Goal: Information Seeking & Learning: Learn about a topic

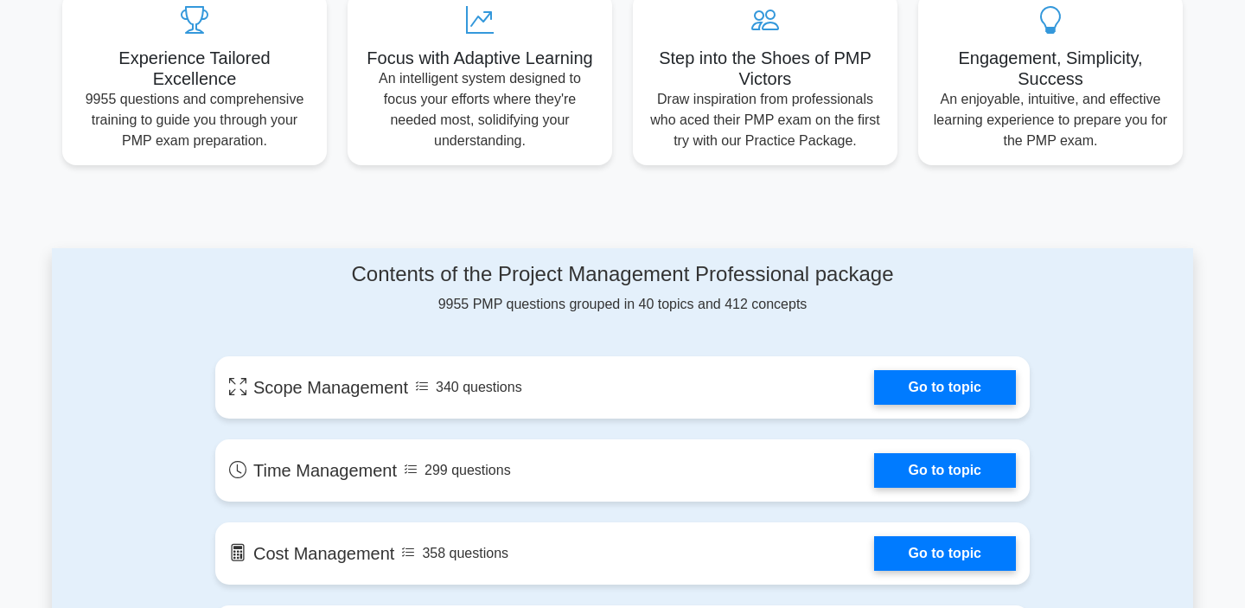
scroll to position [689, 0]
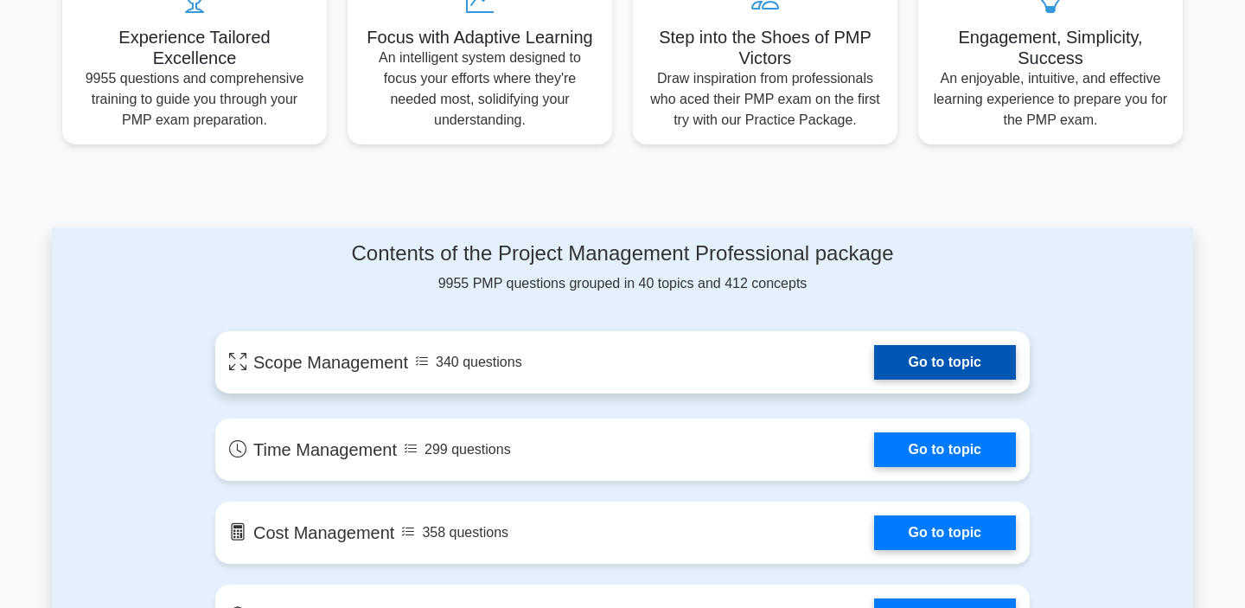
click at [932, 366] on link "Go to topic" at bounding box center [945, 362] width 142 height 35
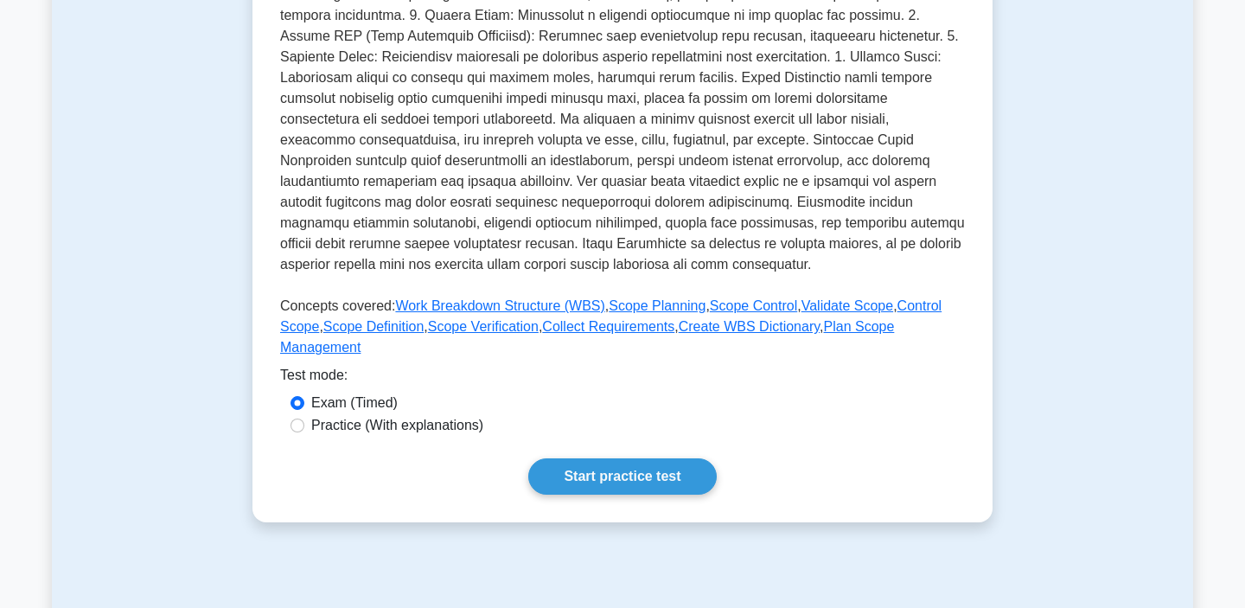
scroll to position [525, 0]
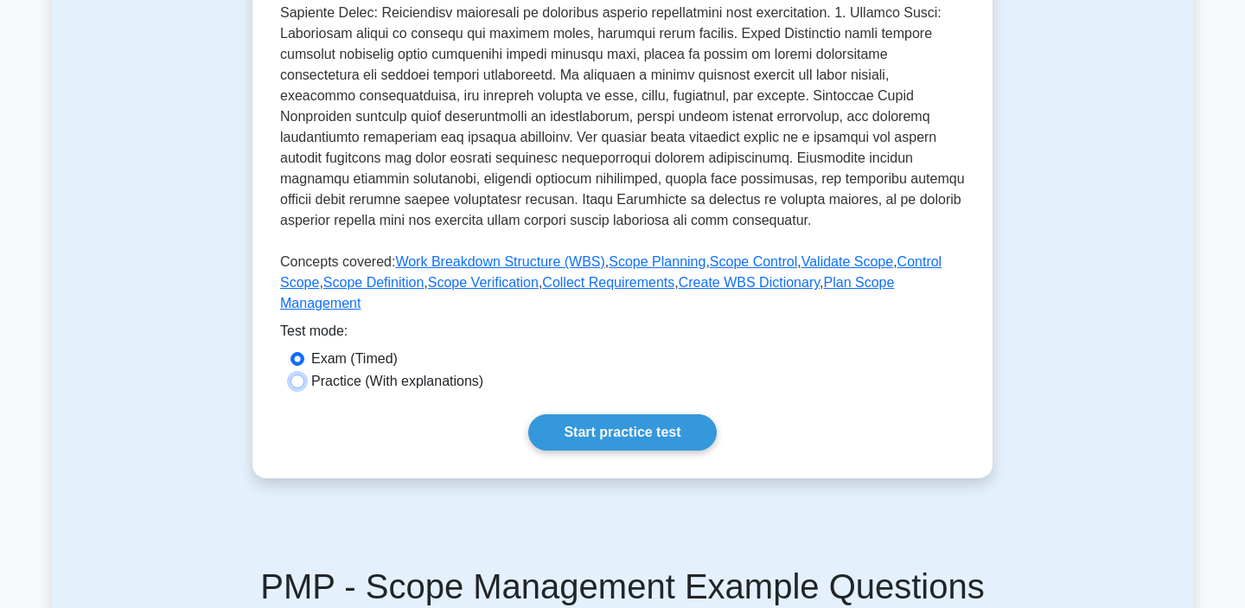
click at [298, 379] on input "Practice (With explanations)" at bounding box center [297, 381] width 14 height 14
radio input "true"
click at [612, 428] on link "Start practice test" at bounding box center [622, 432] width 188 height 36
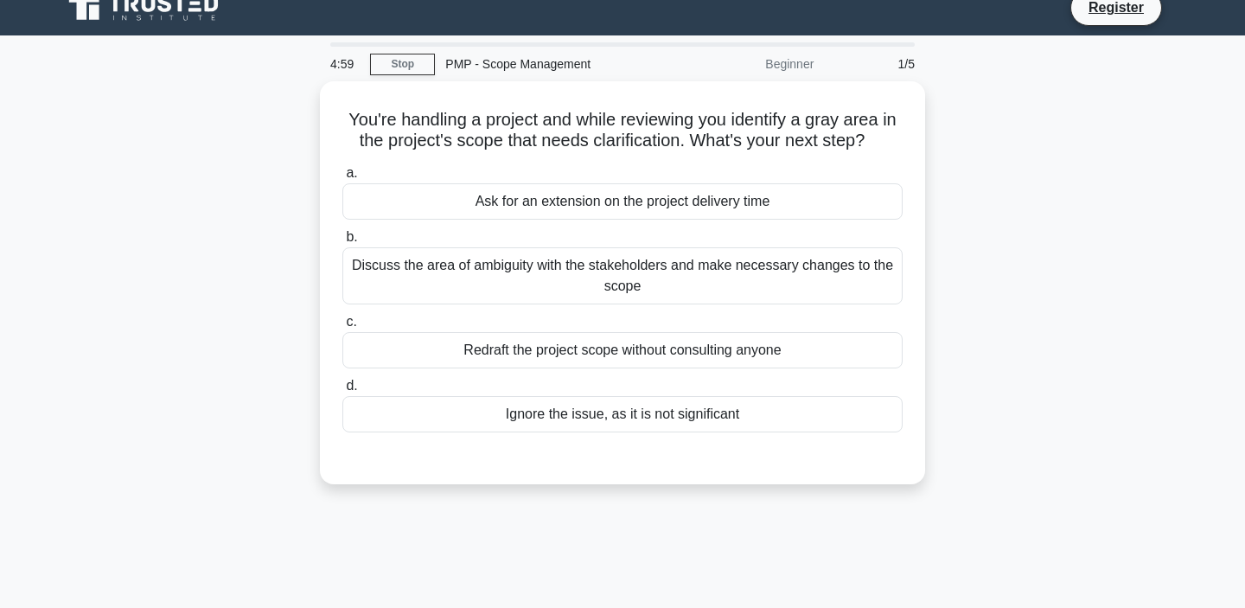
scroll to position [7, 0]
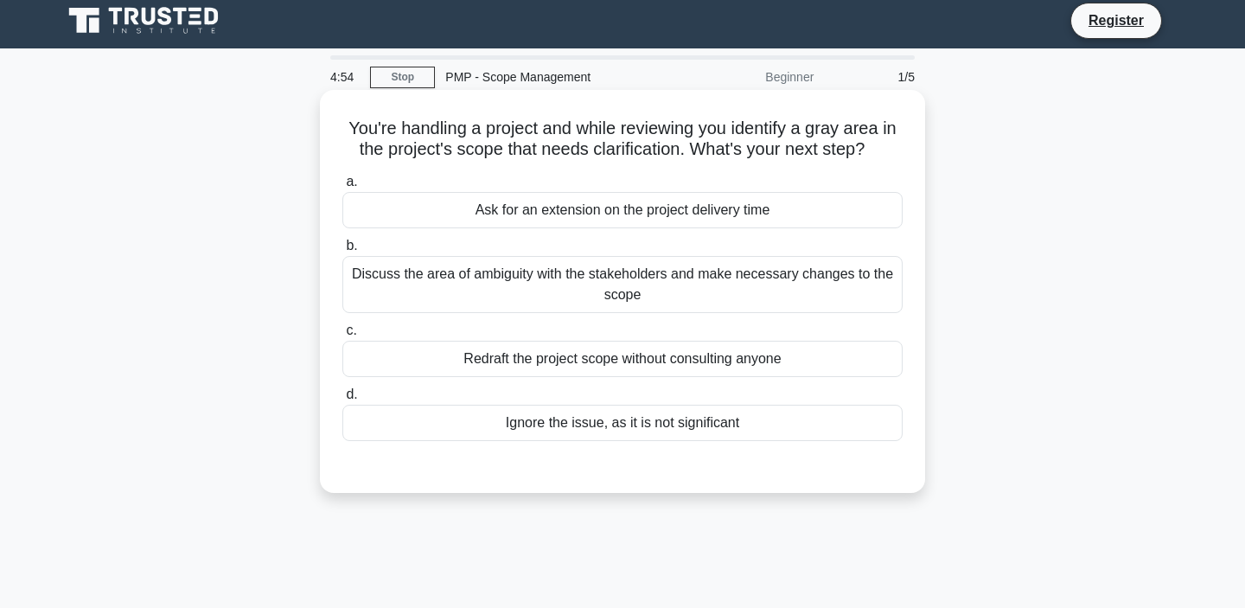
click at [364, 132] on h5 "You're handling a project and while reviewing you identify a gray area in the p…" at bounding box center [622, 139] width 563 height 43
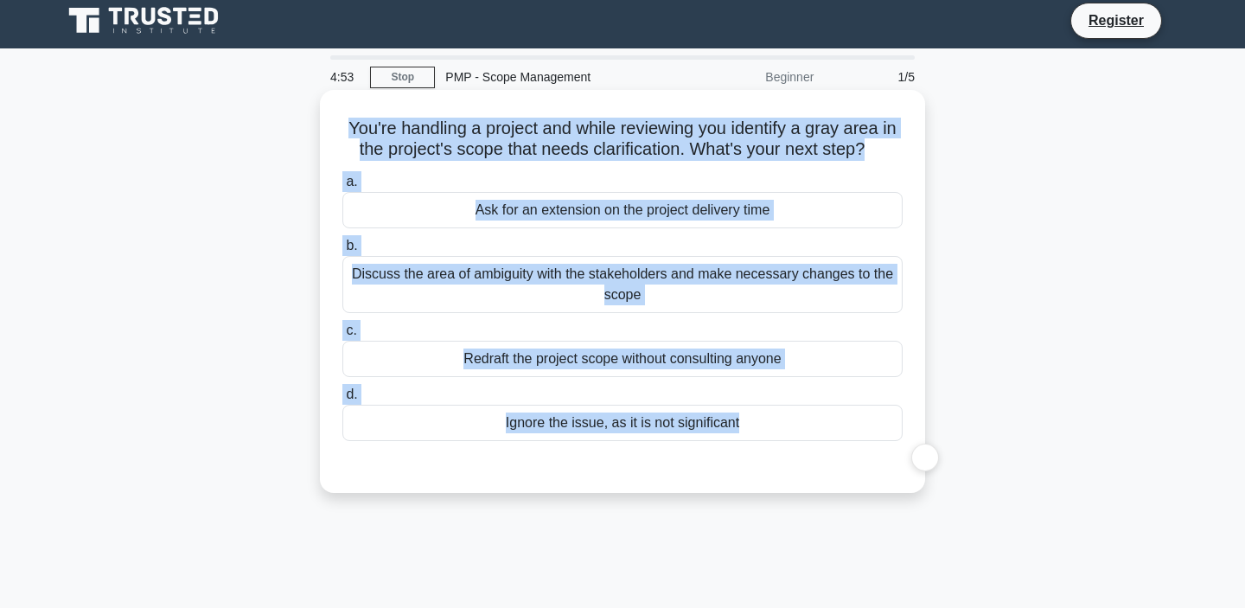
drag, startPoint x: 364, startPoint y: 132, endPoint x: 500, endPoint y: 421, distance: 319.3
click at [500, 421] on div "You're handling a project and while reviewing you identify a gray area in the p…" at bounding box center [622, 291] width 591 height 389
copy div "You're handling a project and while reviewing you identify a gray area in the p…"
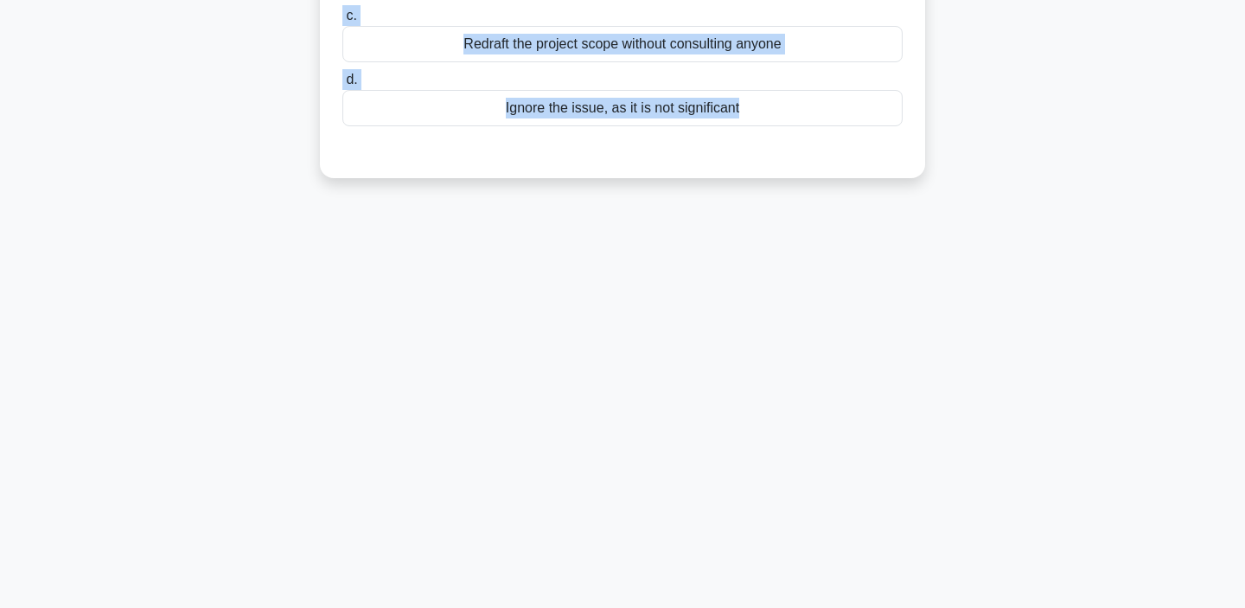
scroll to position [0, 0]
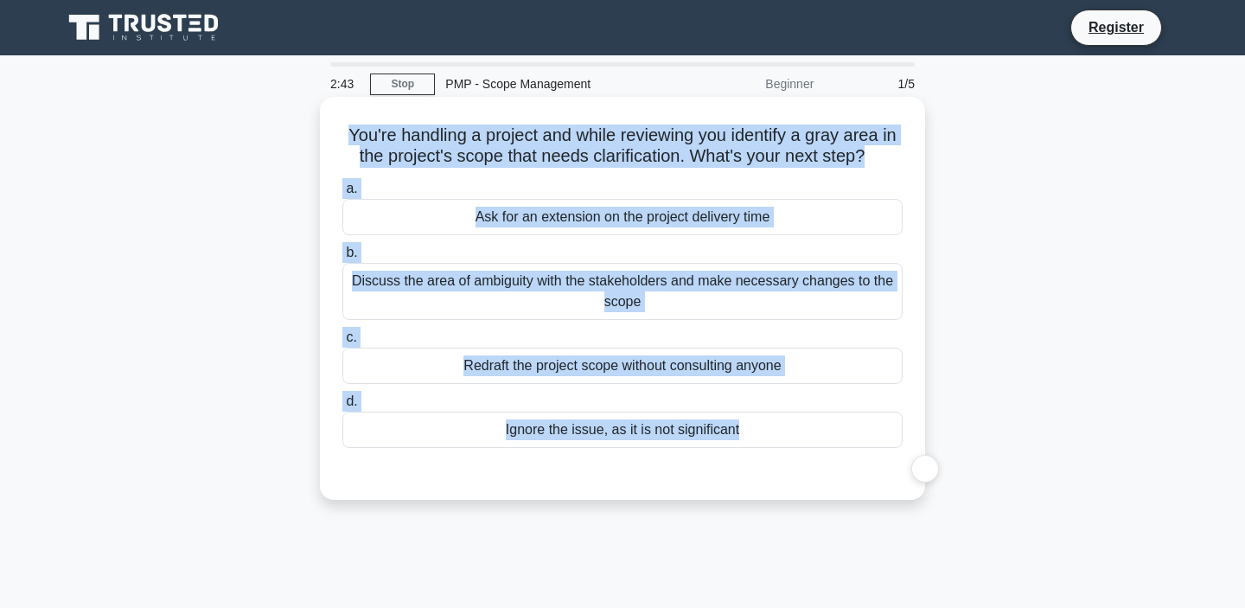
copy div "You're handling a project and while reviewing you identify a gray area in the p…"
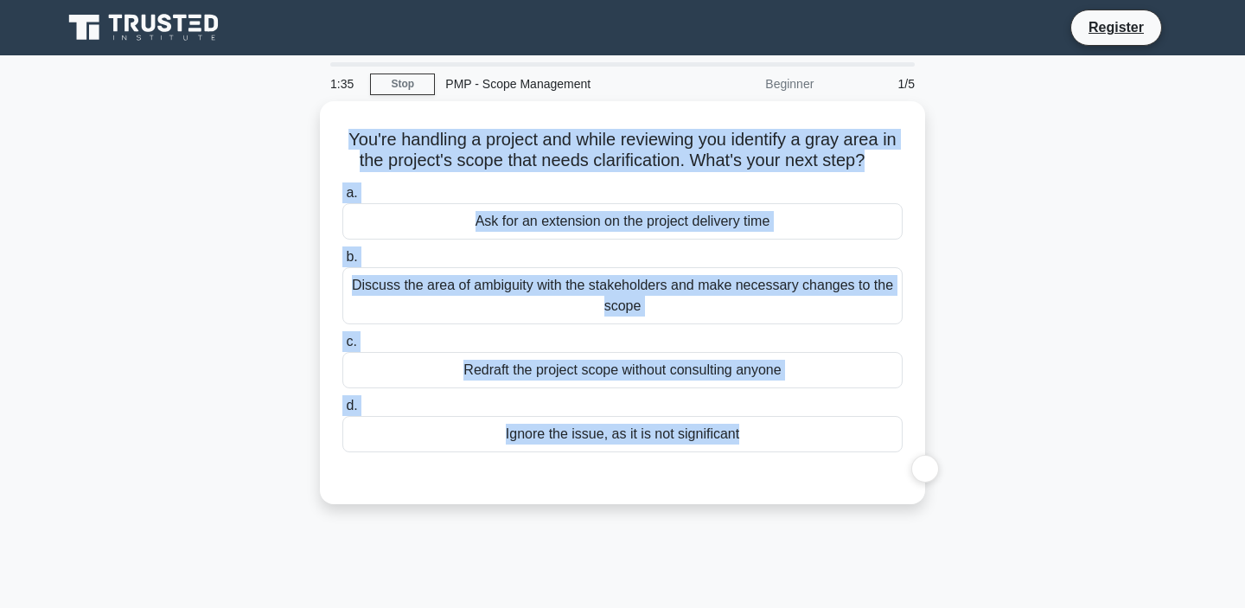
click at [1042, 214] on div "You're handling a project and while reviewing you identify a gray area in the p…" at bounding box center [622, 312] width 1141 height 423
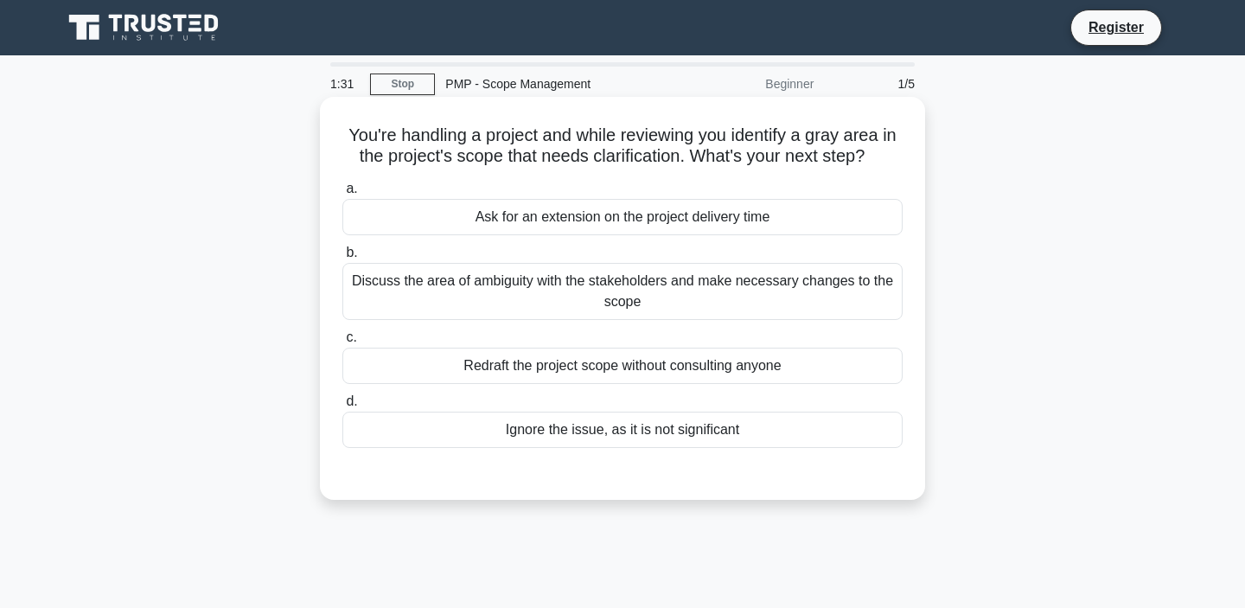
click at [483, 287] on div "Discuss the area of ambiguity with the stakeholders and make necessary changes …" at bounding box center [622, 291] width 560 height 57
click at [342, 258] on input "b. Discuss the area of ambiguity with the stakeholders and make necessary chang…" at bounding box center [342, 252] width 0 height 11
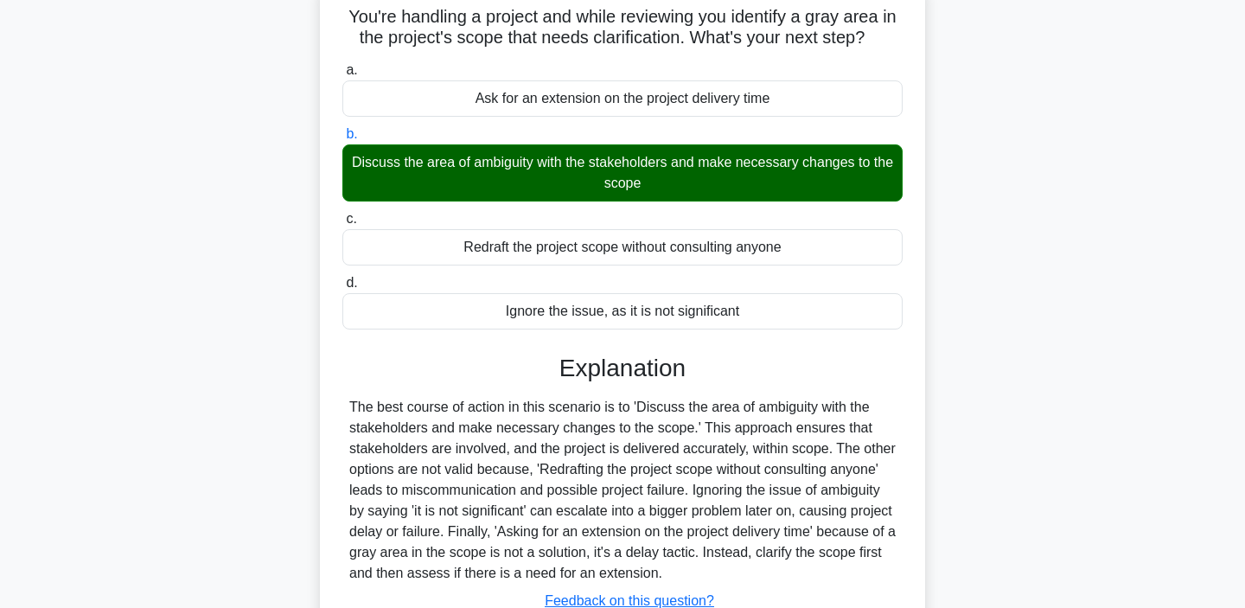
scroll to position [326, 0]
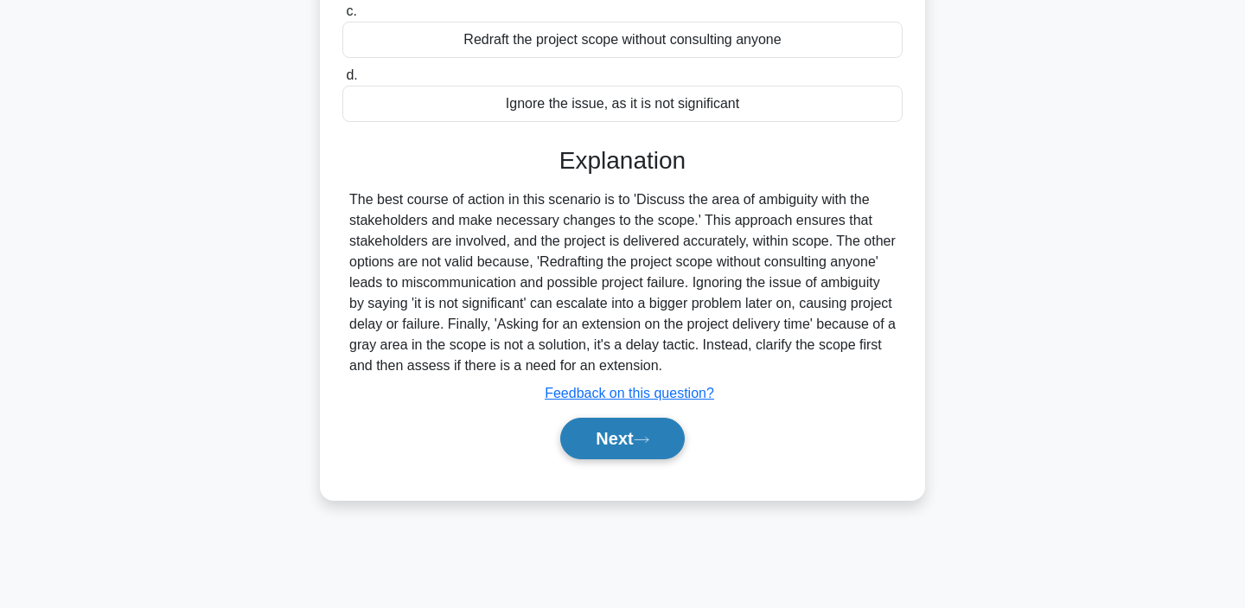
click at [619, 446] on button "Next" at bounding box center [622, 437] width 124 height 41
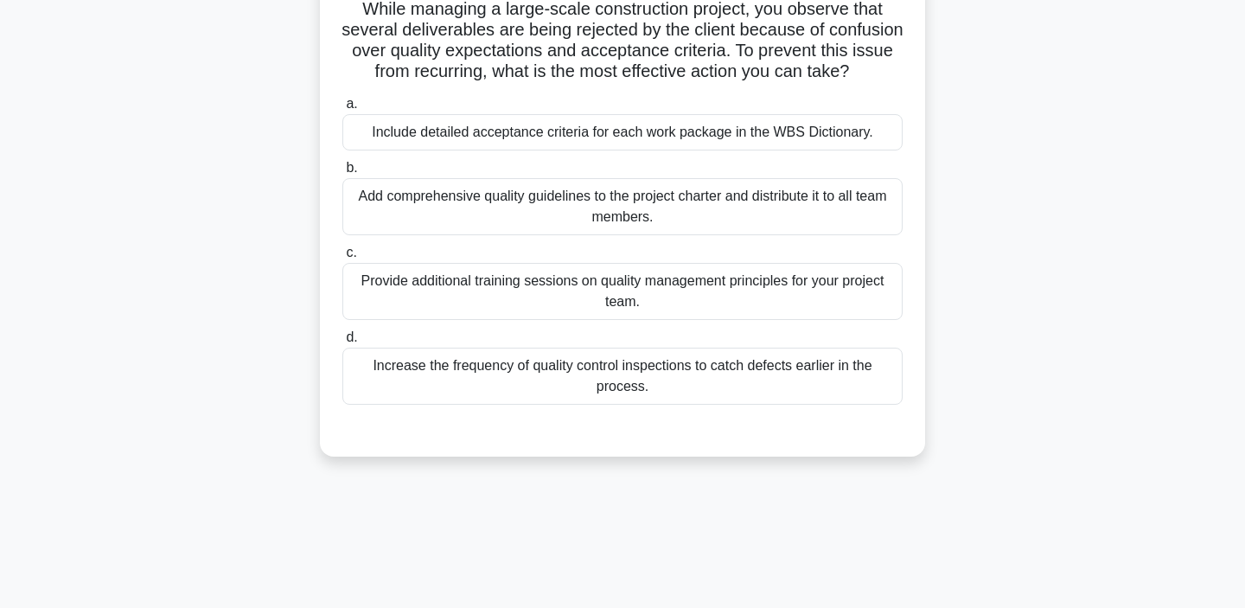
scroll to position [0, 0]
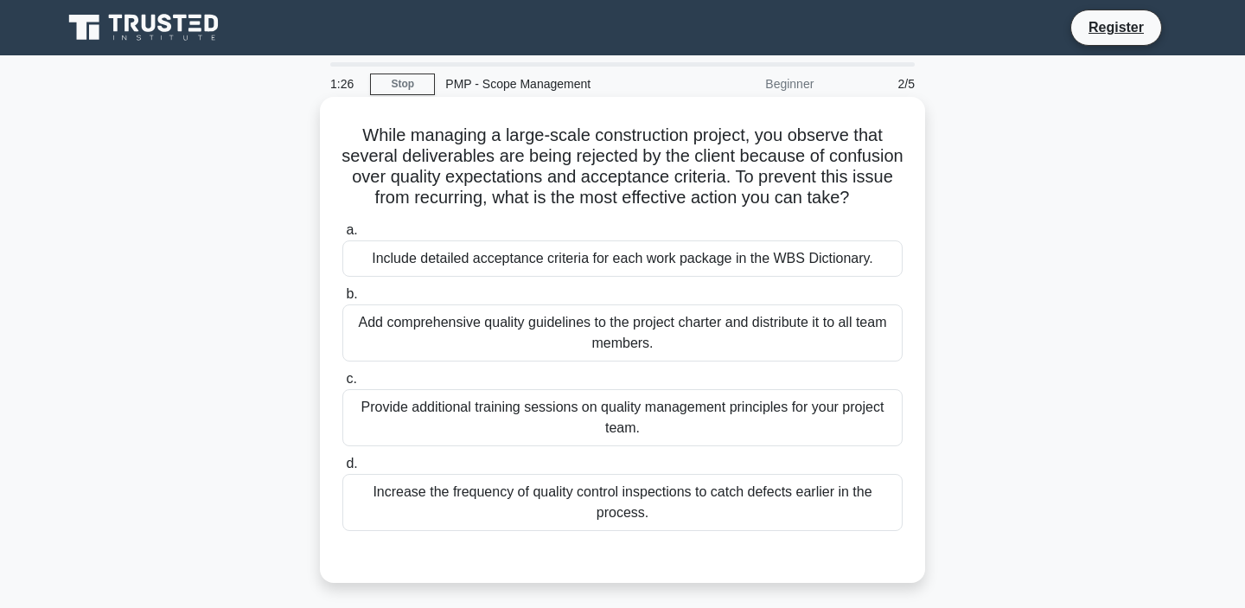
click at [549, 133] on h5 "While managing a large-scale construction project, you observe that several del…" at bounding box center [622, 166] width 563 height 85
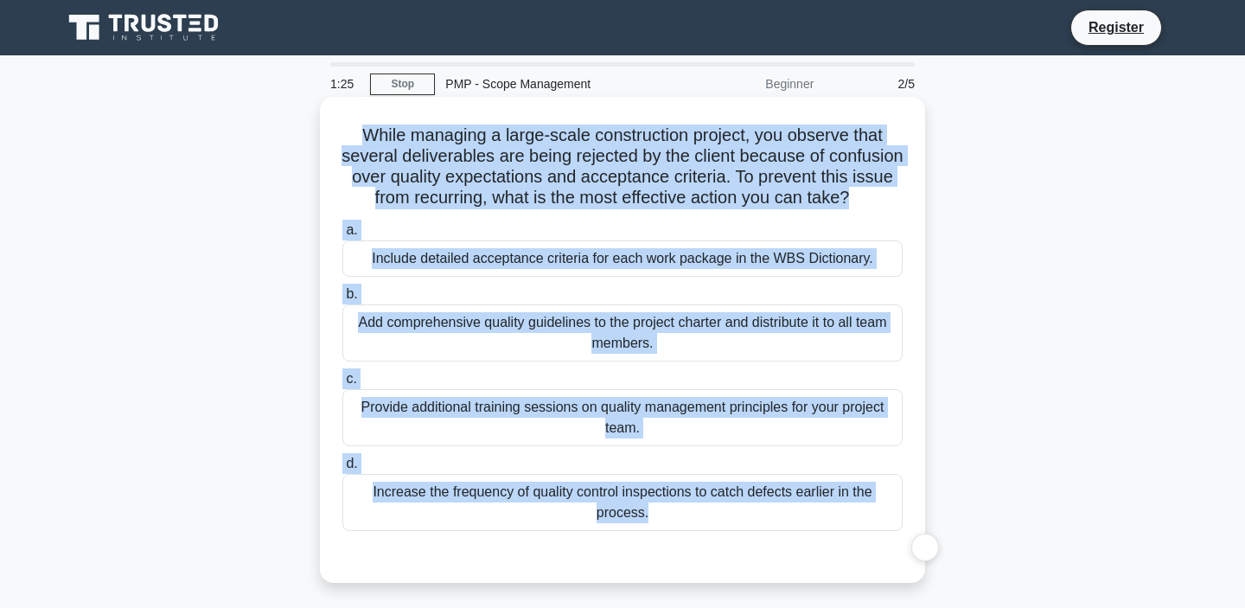
drag, startPoint x: 549, startPoint y: 133, endPoint x: 616, endPoint y: 512, distance: 385.3
click at [616, 512] on div "While managing a large-scale construction project, you observe that several del…" at bounding box center [622, 340] width 591 height 472
copy div "While managing a large-scale construction project, you observe that several del…"
click at [562, 265] on div "Include detailed acceptance criteria for each work package in the WBS Dictionar…" at bounding box center [622, 258] width 560 height 36
click at [342, 236] on input "a. Include detailed acceptance criteria for each work package in the WBS Dictio…" at bounding box center [342, 230] width 0 height 11
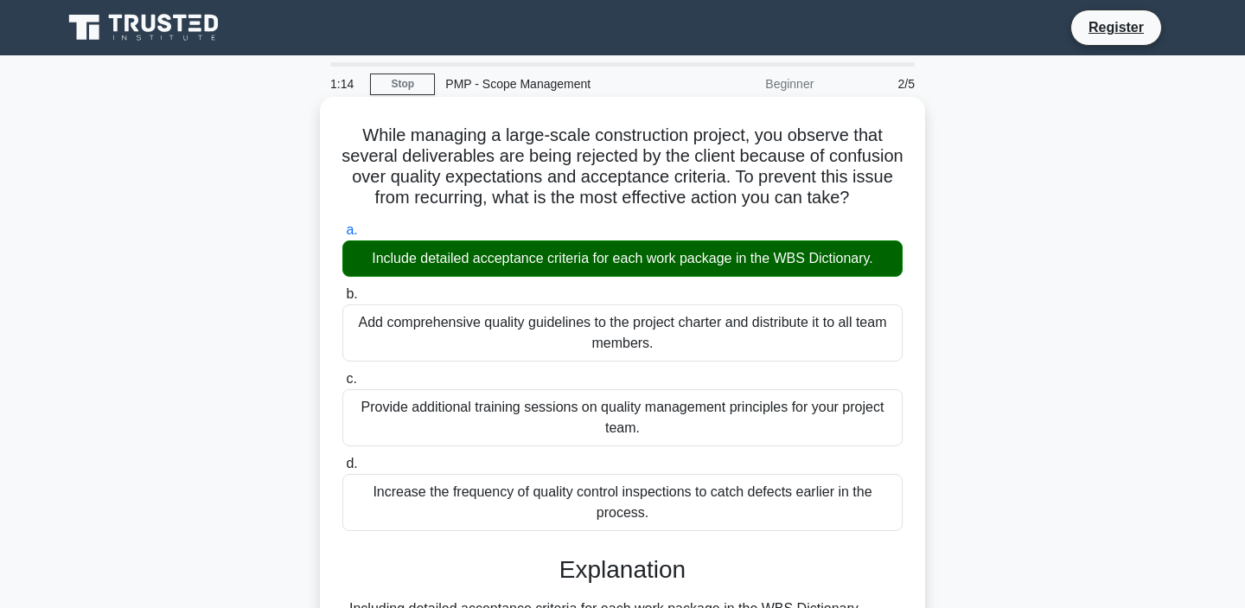
click at [562, 265] on div "Include detailed acceptance criteria for each work package in the WBS Dictionar…" at bounding box center [622, 258] width 560 height 36
click at [342, 236] on input "a. Include detailed acceptance criteria for each work package in the WBS Dictio…" at bounding box center [342, 230] width 0 height 11
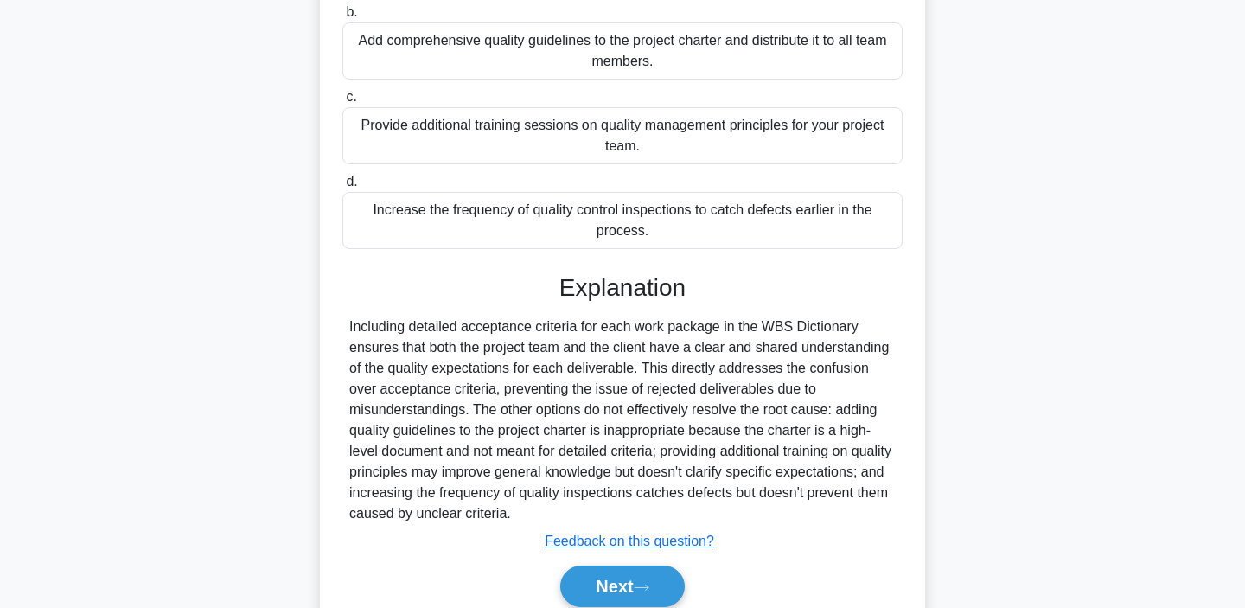
scroll to position [354, 0]
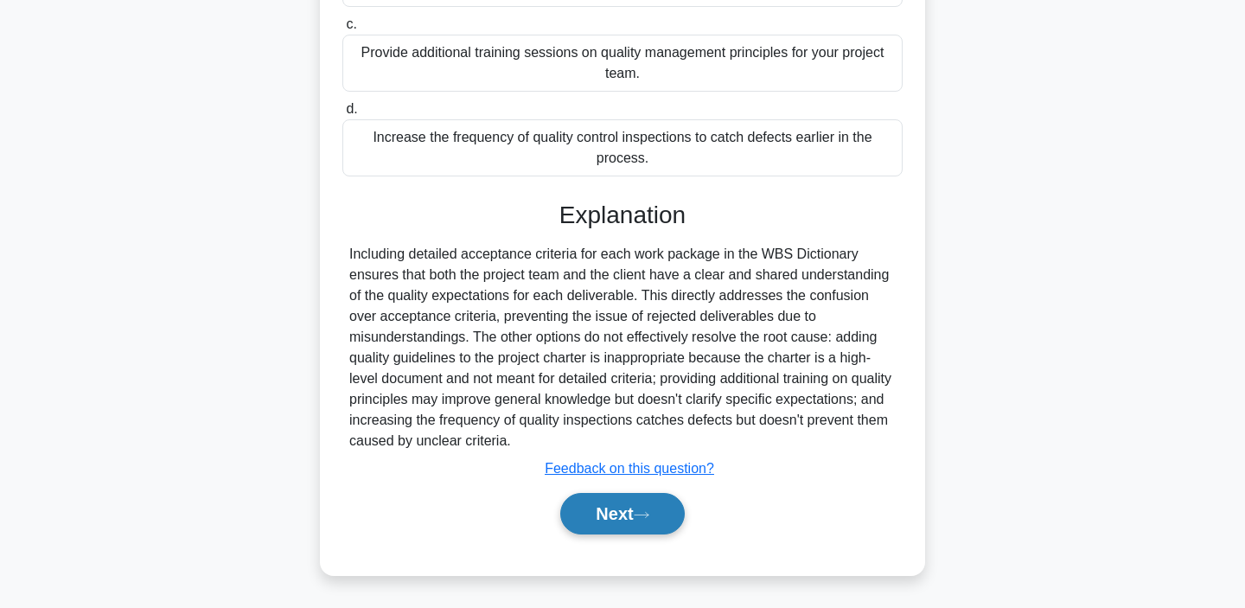
click at [619, 508] on button "Next" at bounding box center [622, 513] width 124 height 41
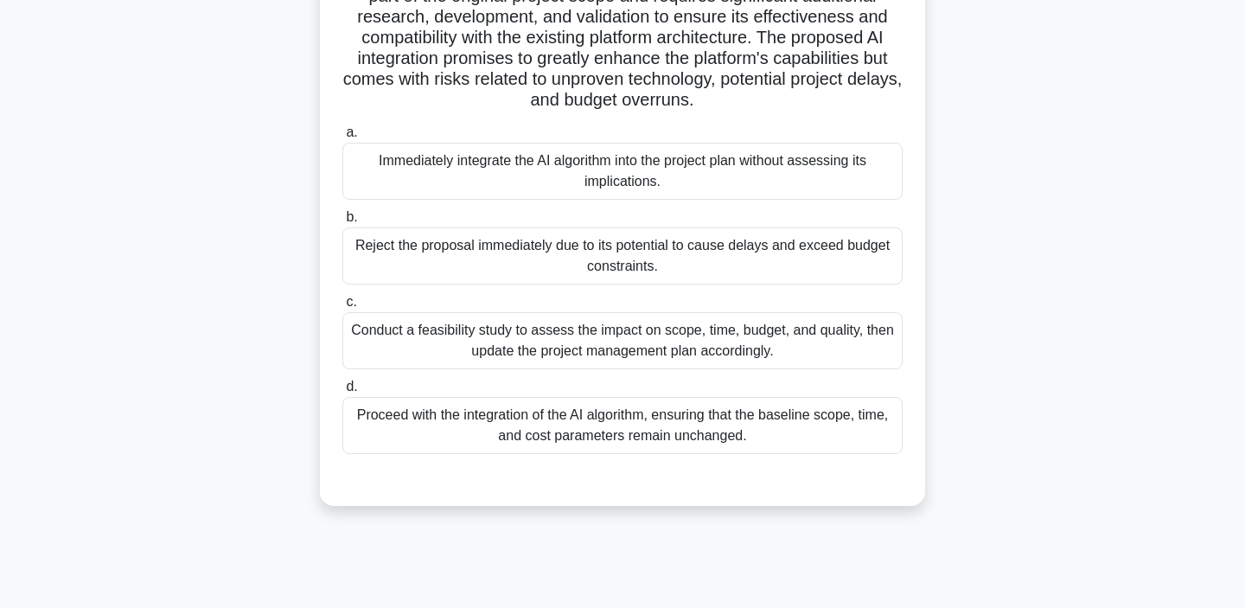
scroll to position [0, 0]
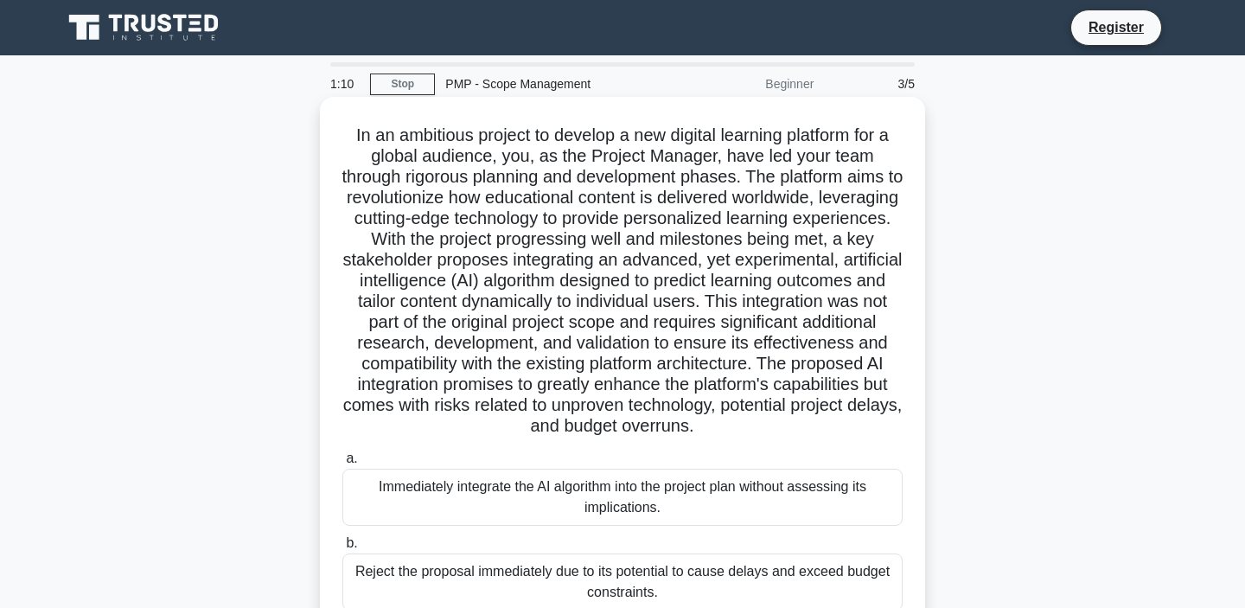
click at [600, 173] on h5 ".spinner_0XTQ{transform-origin:center;animation:spinner_y6GP .75s linear infini…" at bounding box center [622, 280] width 563 height 313
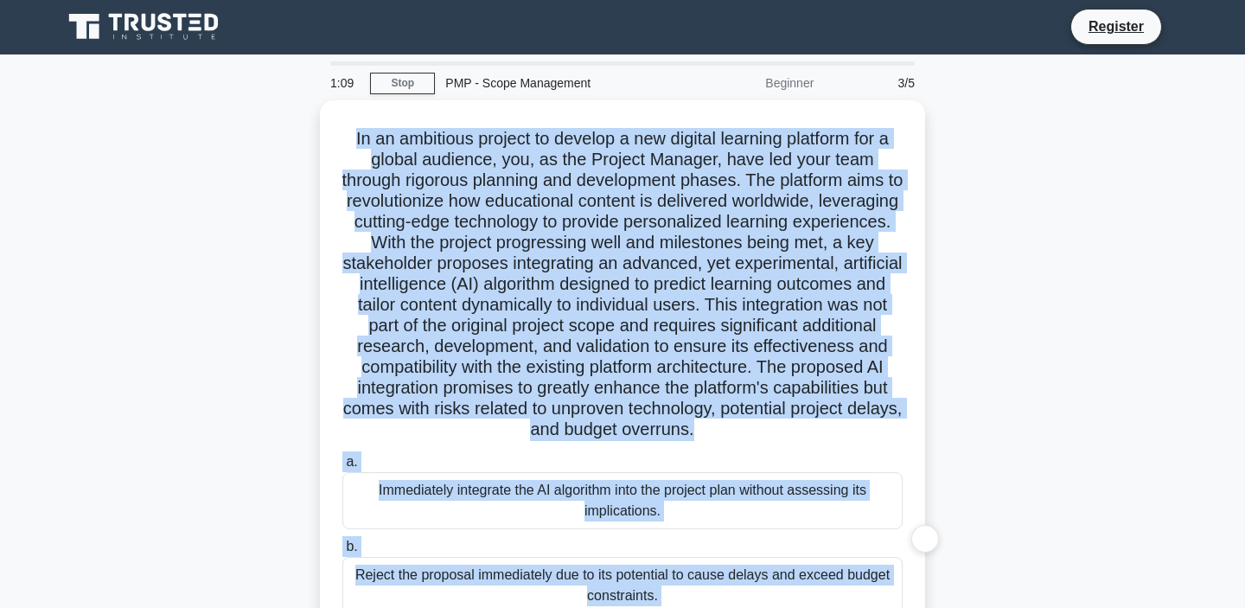
scroll to position [326, 0]
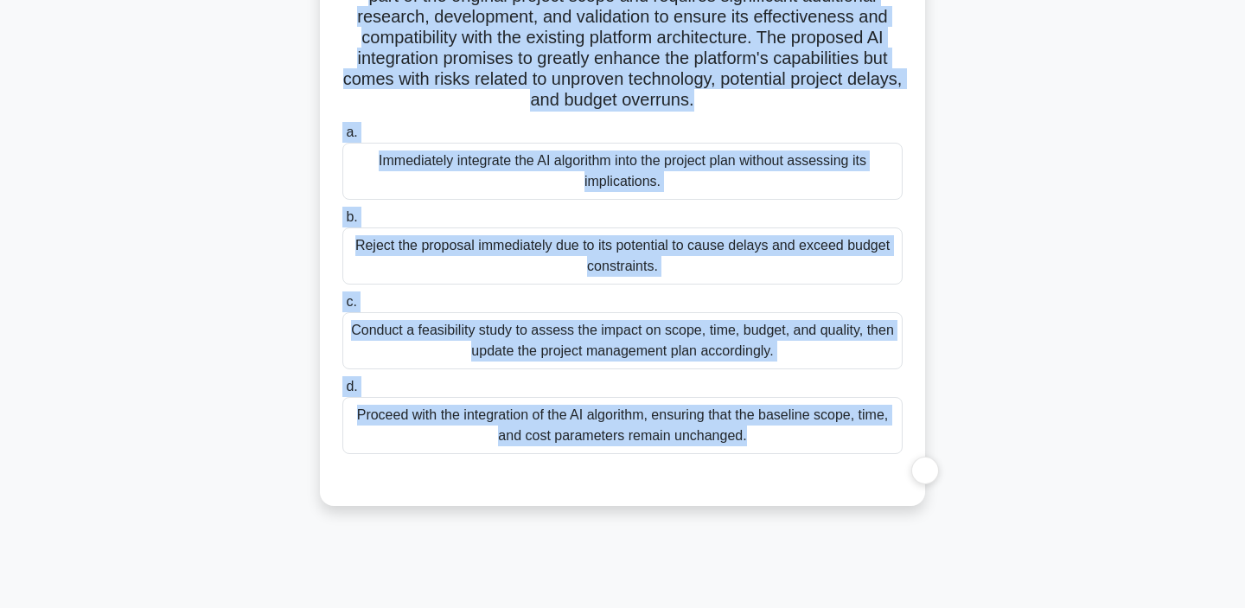
drag, startPoint x: 600, startPoint y: 173, endPoint x: 634, endPoint y: 443, distance: 272.7
click at [634, 443] on div ".spinner_0XTQ{transform-origin:center;animation:spinner_y6GP .75s linear infini…" at bounding box center [622, 138] width 591 height 721
copy div "In an ambitious project to develop a new digital learning platform for a global…"
click at [564, 344] on div "Conduct a feasibility study to assess the impact on scope, time, budget, and qu…" at bounding box center [622, 340] width 560 height 57
click at [342, 308] on input "c. Conduct a feasibility study to assess the impact on scope, time, budget, and…" at bounding box center [342, 301] width 0 height 11
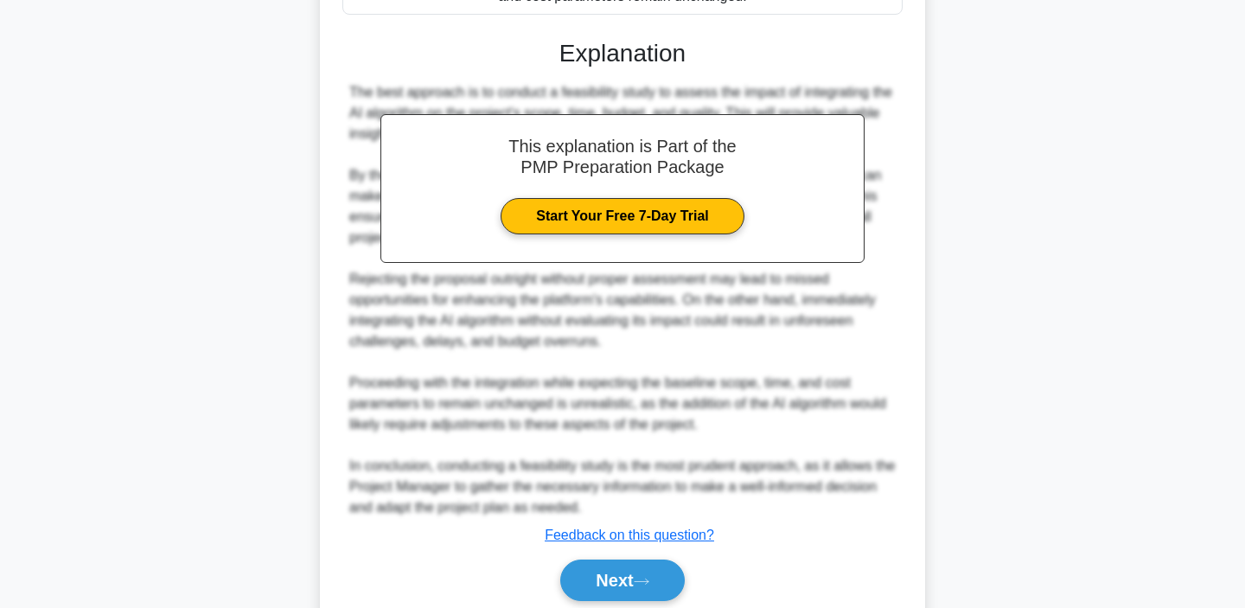
scroll to position [814, 0]
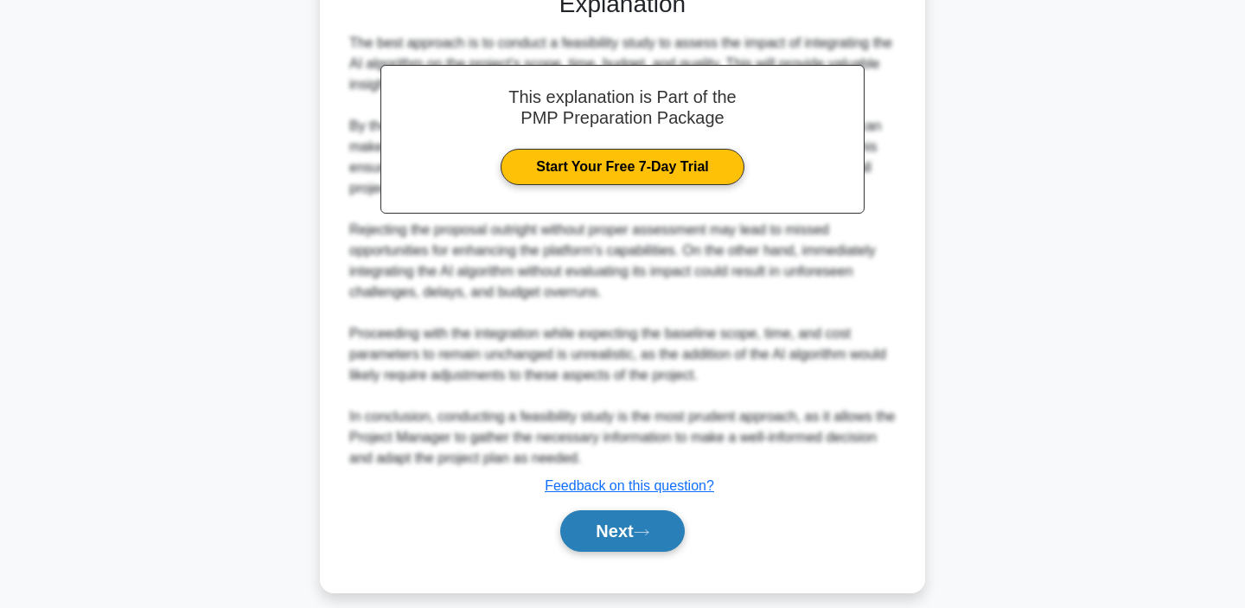
click at [604, 545] on button "Next" at bounding box center [622, 530] width 124 height 41
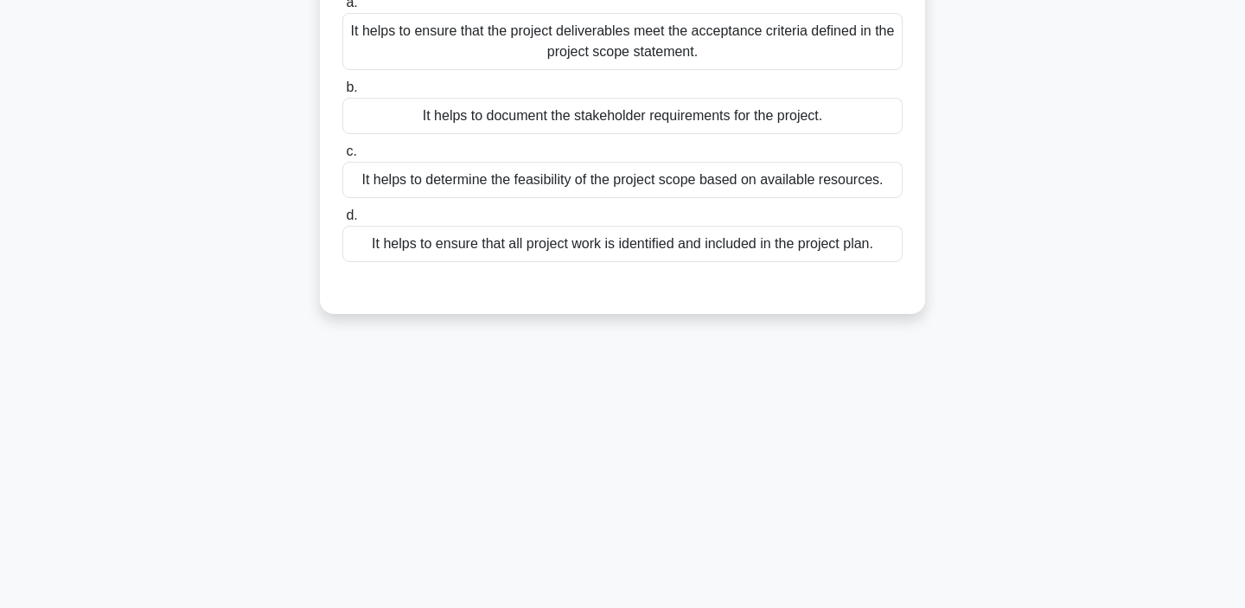
scroll to position [0, 0]
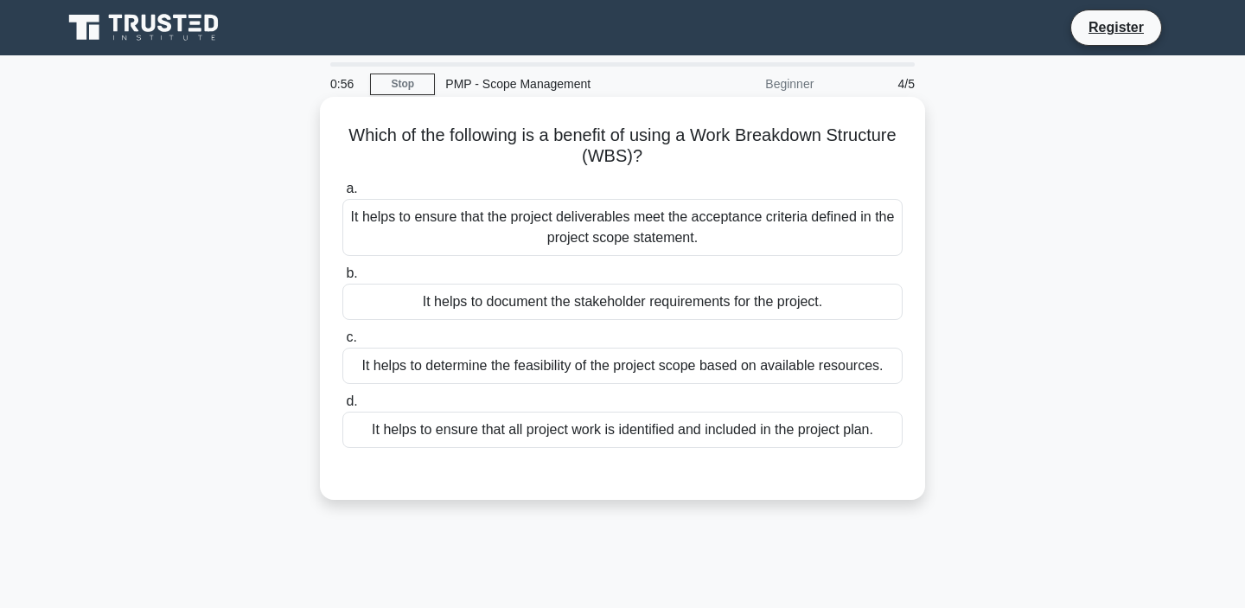
click at [625, 139] on h5 "Which of the following is a benefit of using a Work Breakdown Structure (WBS)? …" at bounding box center [622, 145] width 563 height 43
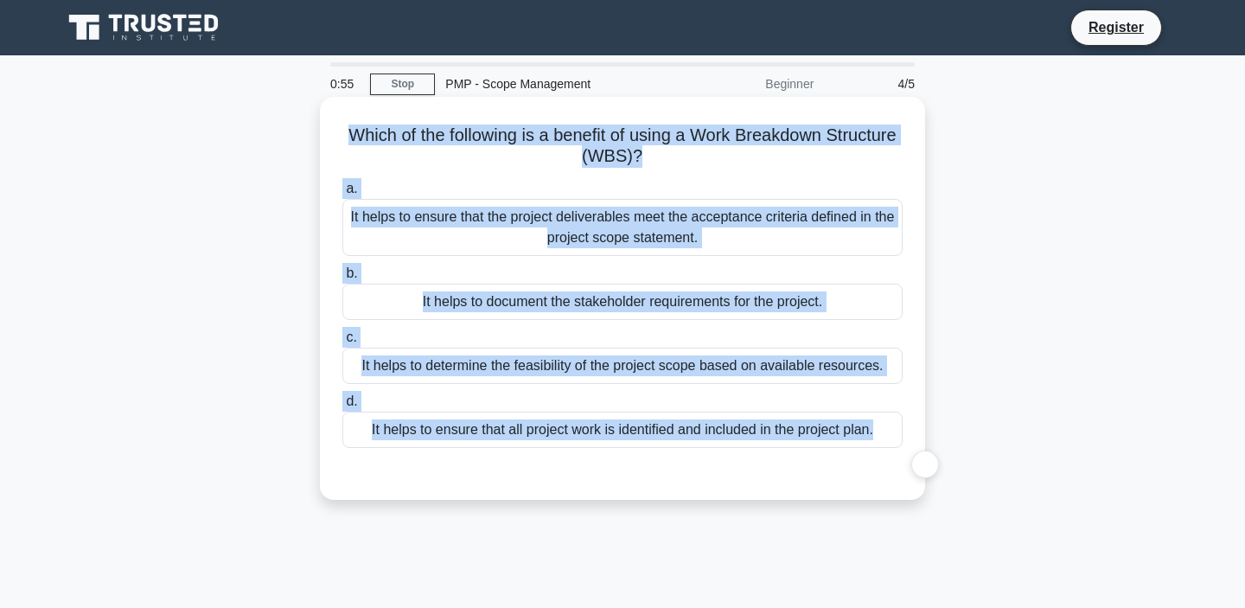
drag, startPoint x: 625, startPoint y: 139, endPoint x: 653, endPoint y: 431, distance: 293.4
click at [653, 431] on div "Which of the following is a benefit of using a Work Breakdown Structure (WBS)? …" at bounding box center [622, 298] width 591 height 389
copy div "Which of the following is a benefit of using a Work Breakdown Structure (WBS)? …"
click at [496, 444] on div "It helps to ensure that all project work is identified and included in the proj…" at bounding box center [622, 429] width 560 height 36
click at [342, 407] on input "d. It helps to ensure that all project work is identified and included in the p…" at bounding box center [342, 401] width 0 height 11
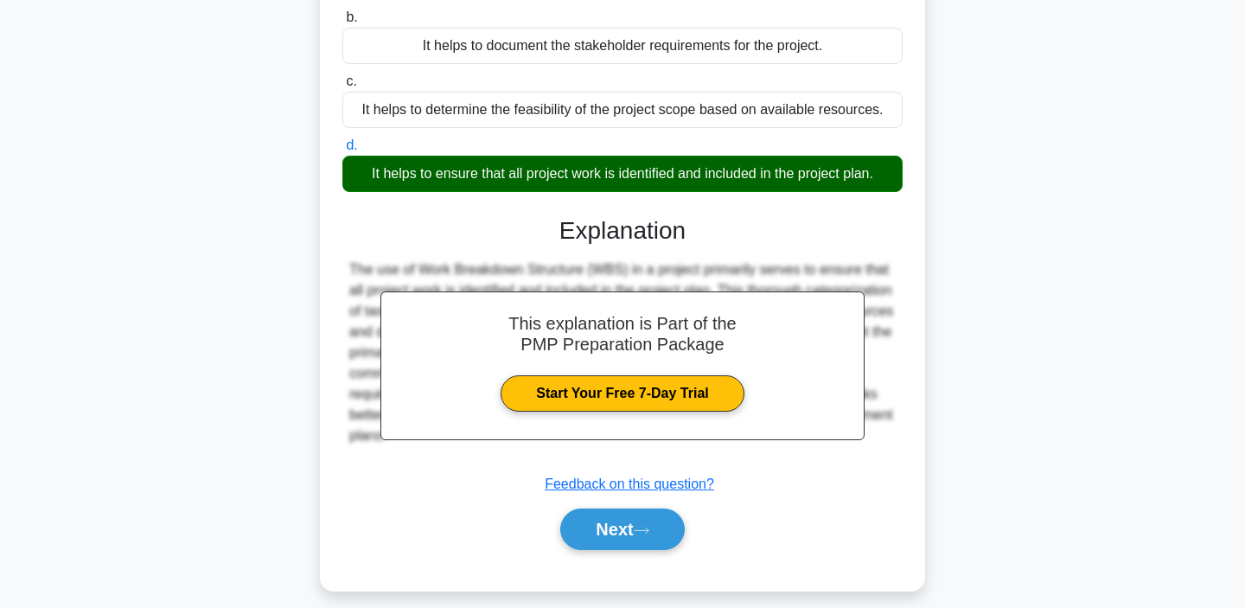
scroll to position [326, 0]
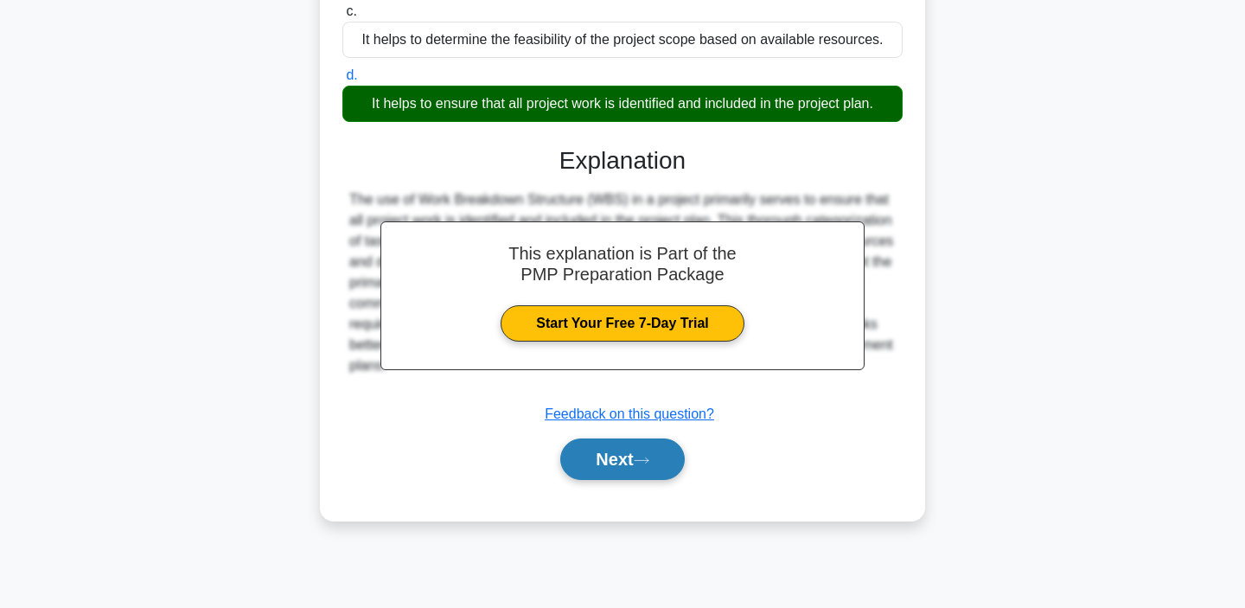
click at [616, 442] on button "Next" at bounding box center [622, 458] width 124 height 41
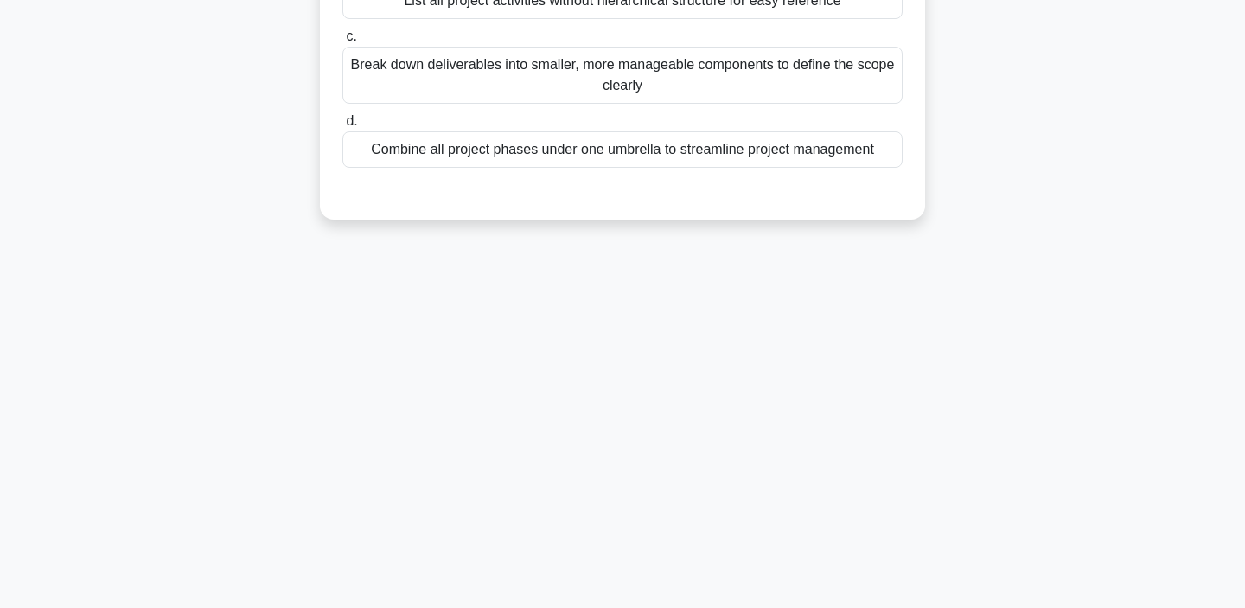
scroll to position [0, 0]
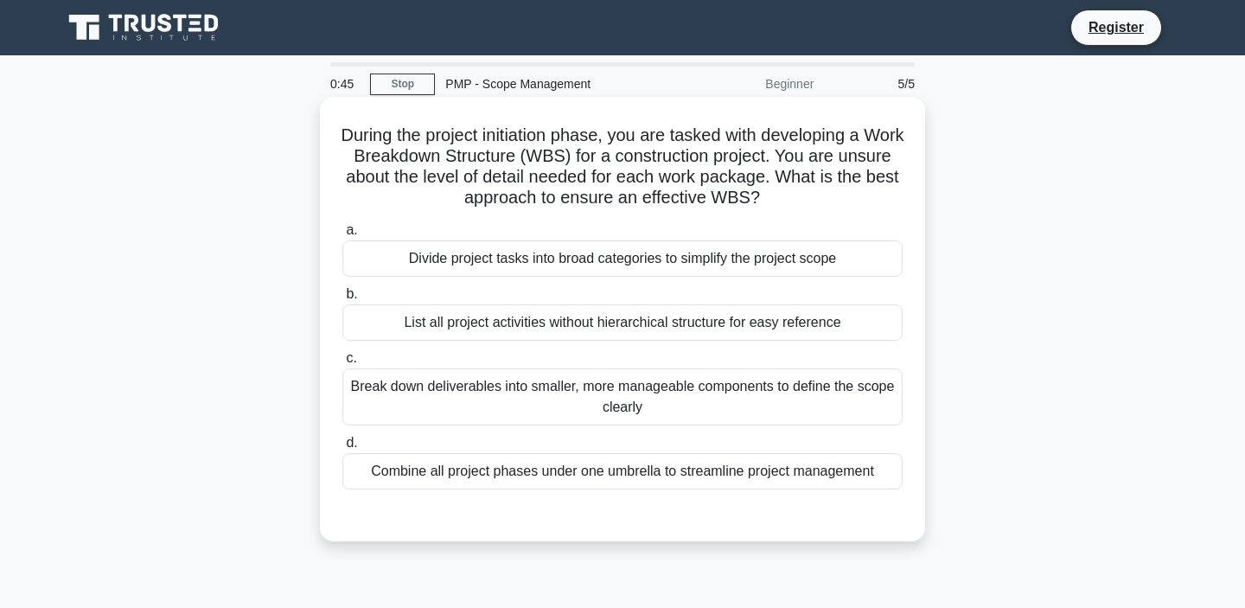
click at [604, 160] on h5 "During the project initiation phase, you are tasked with developing a Work Brea…" at bounding box center [622, 166] width 563 height 85
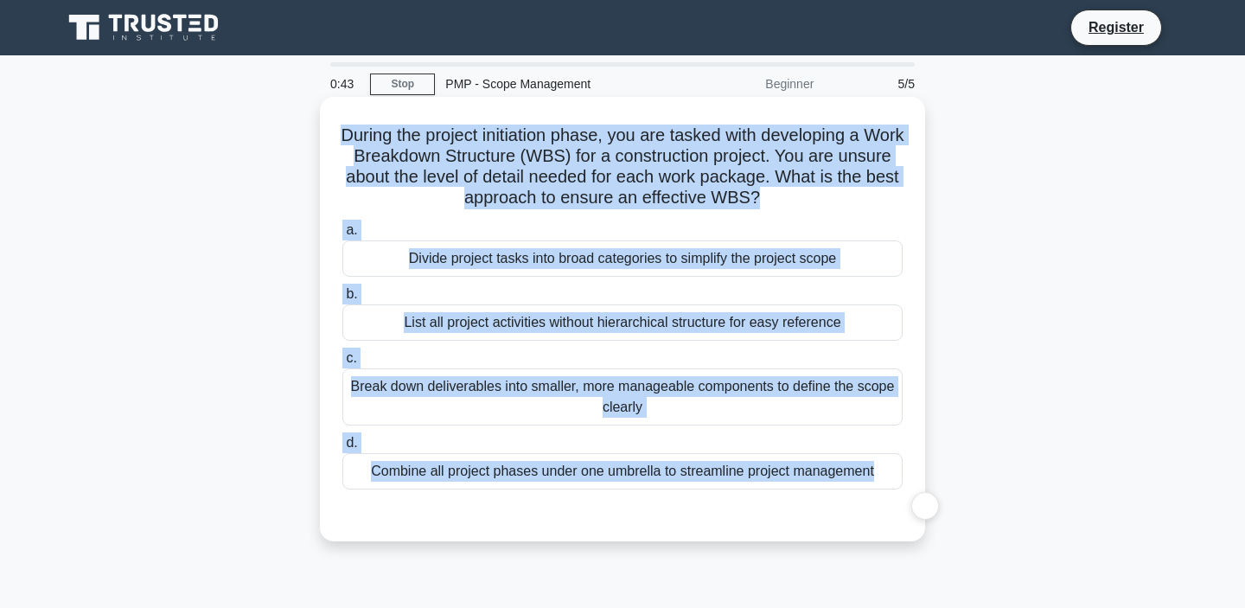
drag, startPoint x: 604, startPoint y: 160, endPoint x: 667, endPoint y: 473, distance: 319.2
click at [667, 473] on div "During the project initiation phase, you are tasked with developing a Work Brea…" at bounding box center [622, 319] width 591 height 430
copy div "During the project initiation phase, you are tasked with developing a Work Brea…"
click at [537, 387] on div "Break down deliverables into smaller, more manageable components to define the …" at bounding box center [622, 396] width 560 height 57
click at [342, 364] on input "c. Break down deliverables into smaller, more manageable components to define t…" at bounding box center [342, 358] width 0 height 11
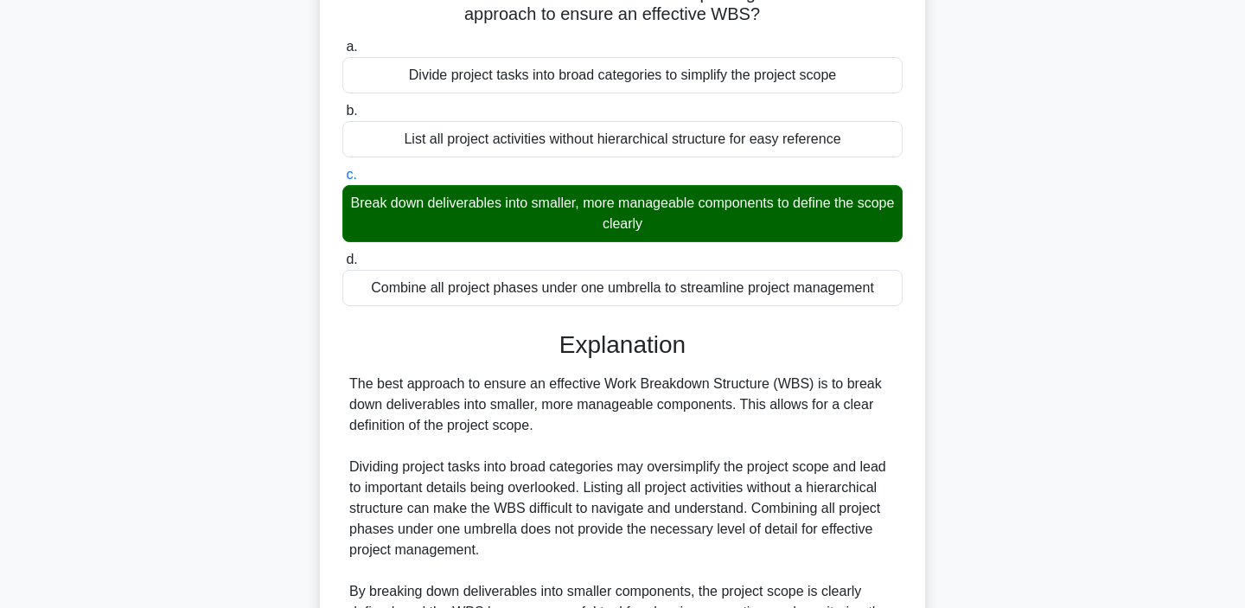
scroll to position [396, 0]
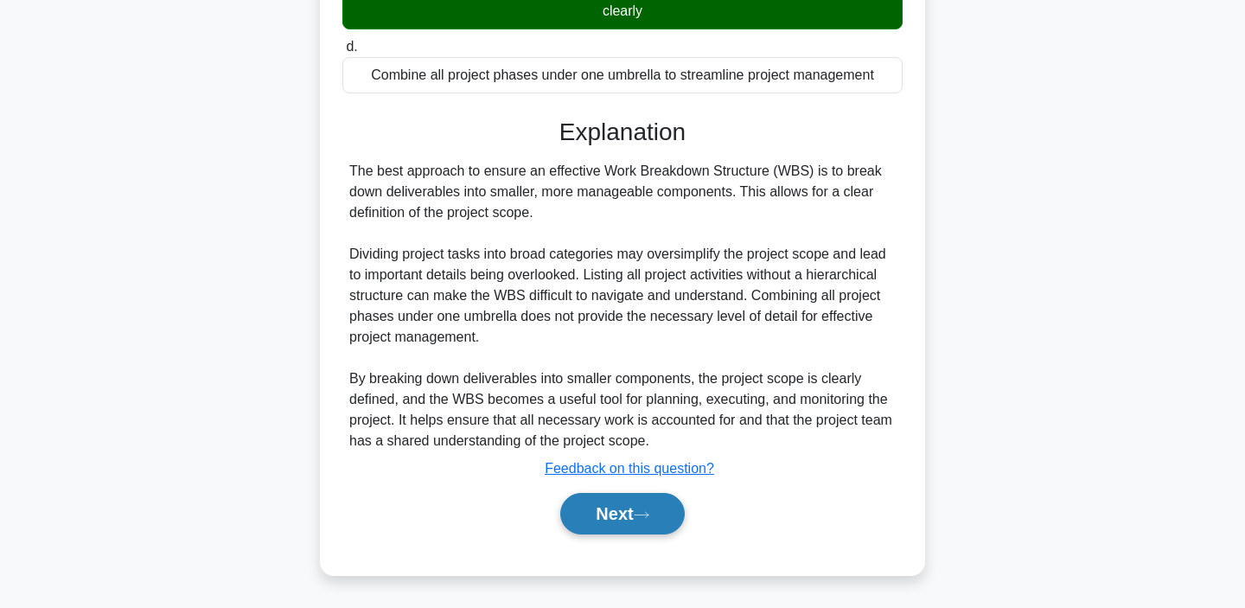
click at [624, 505] on button "Next" at bounding box center [622, 513] width 124 height 41
